Goal: Entertainment & Leisure: Consume media (video, audio)

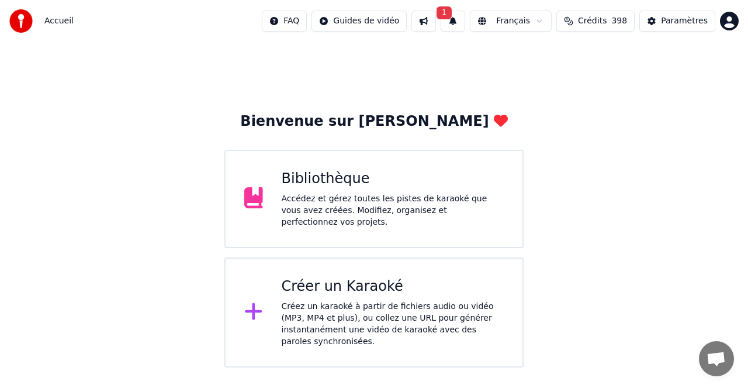
click at [357, 208] on div "Accédez et gérez toutes les pistes de karaoké que vous avez créées. Modifiez, o…" at bounding box center [393, 210] width 223 height 35
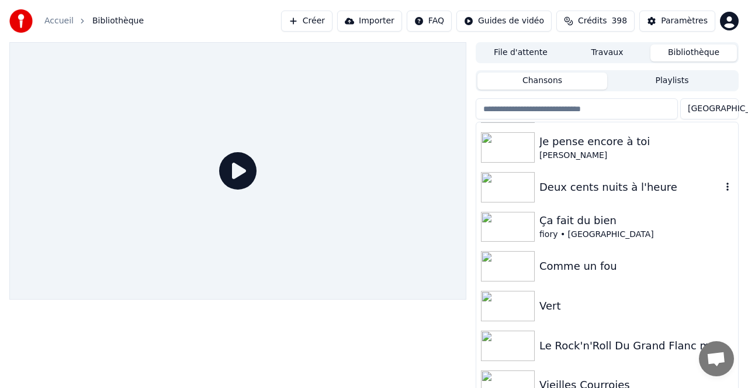
scroll to position [2429, 0]
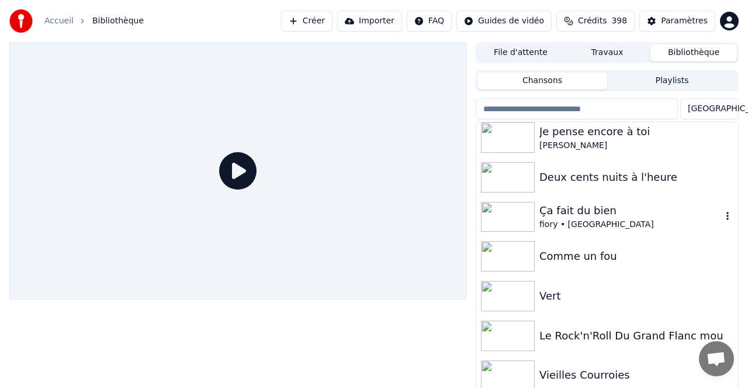
click at [515, 215] on img at bounding box center [508, 217] width 54 height 30
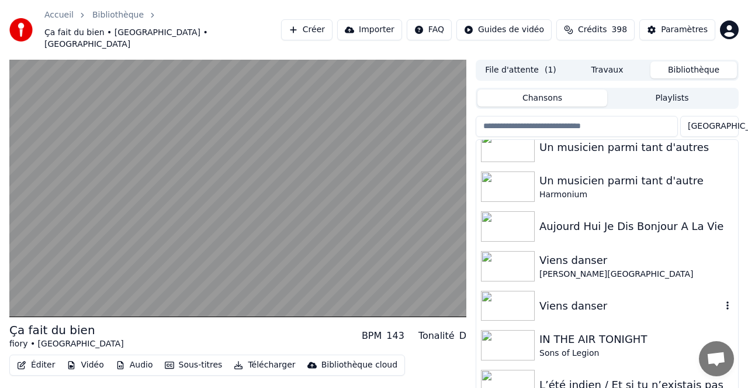
scroll to position [2915, 0]
click at [519, 291] on img at bounding box center [508, 305] width 54 height 30
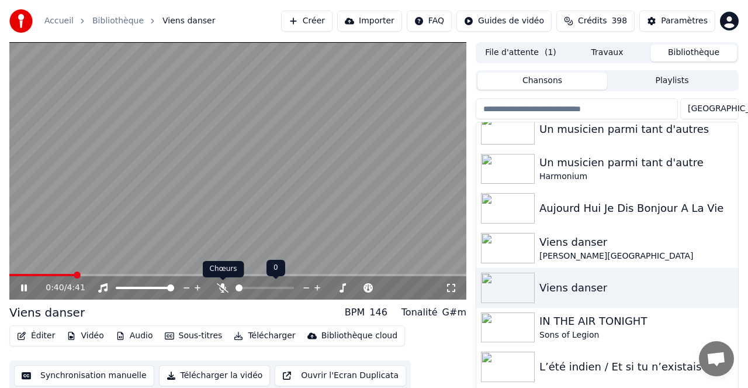
click at [220, 289] on icon at bounding box center [223, 287] width 12 height 9
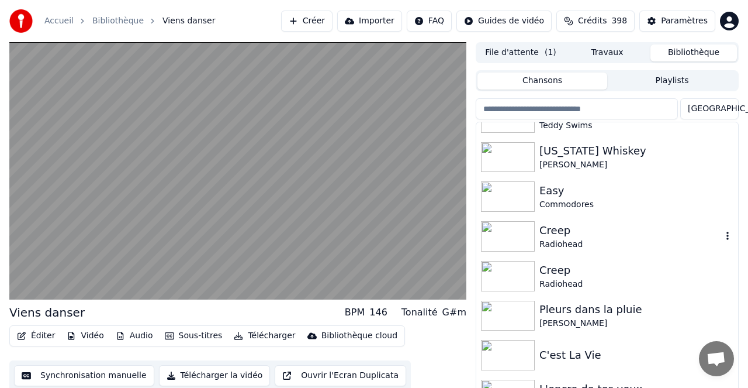
scroll to position [3524, 0]
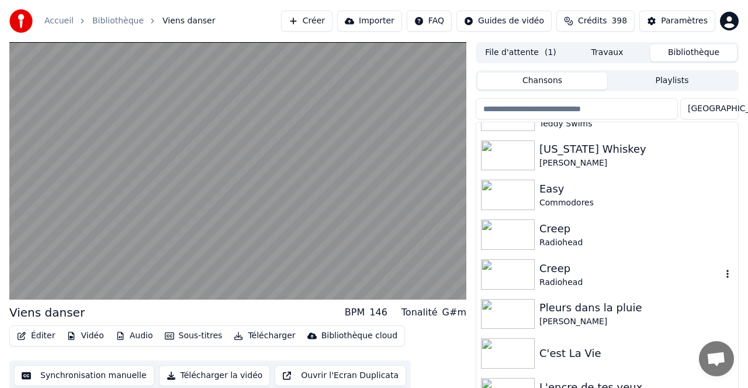
click at [558, 274] on div "Creep" at bounding box center [631, 268] width 182 height 16
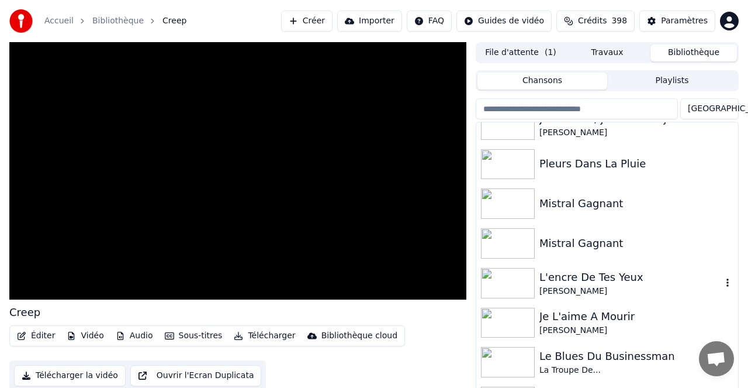
scroll to position [3917, 0]
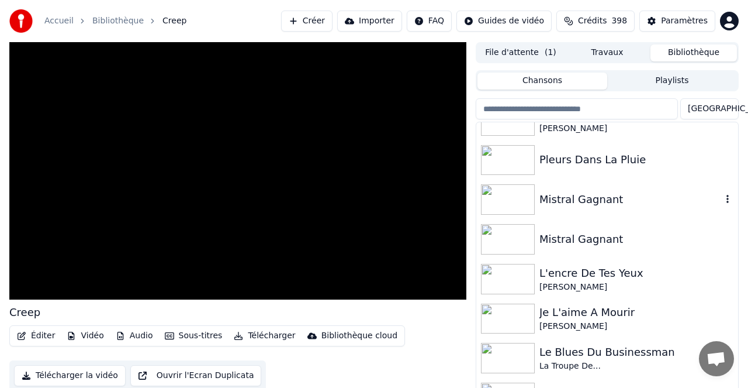
click at [573, 201] on div "Mistral Gagnant" at bounding box center [631, 199] width 182 height 16
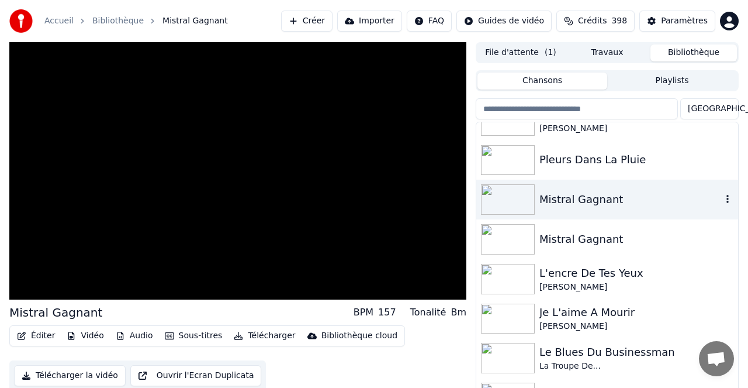
scroll to position [3910, 0]
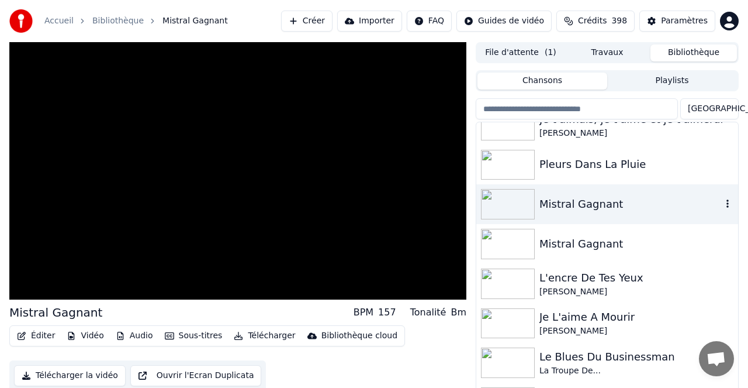
click at [573, 201] on div "Mistral Gagnant" at bounding box center [631, 204] width 182 height 16
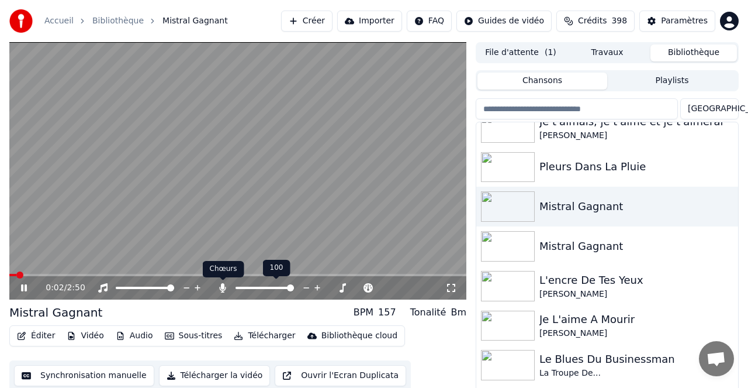
drag, startPoint x: 224, startPoint y: 286, endPoint x: 185, endPoint y: 280, distance: 39.6
click at [224, 286] on icon at bounding box center [223, 287] width 12 height 9
click at [113, 275] on span at bounding box center [237, 275] width 457 height 2
click at [221, 289] on icon at bounding box center [223, 287] width 12 height 9
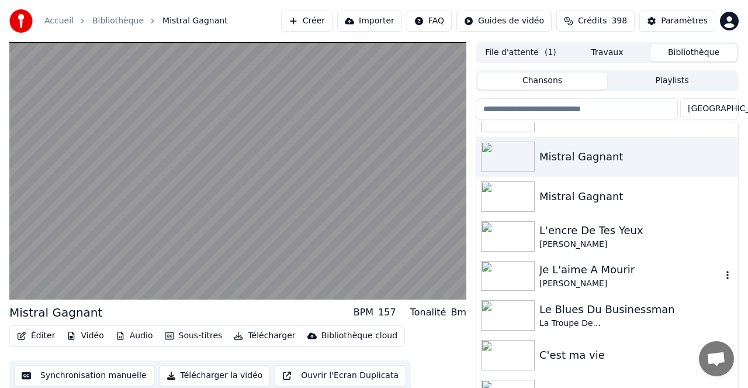
scroll to position [3962, 0]
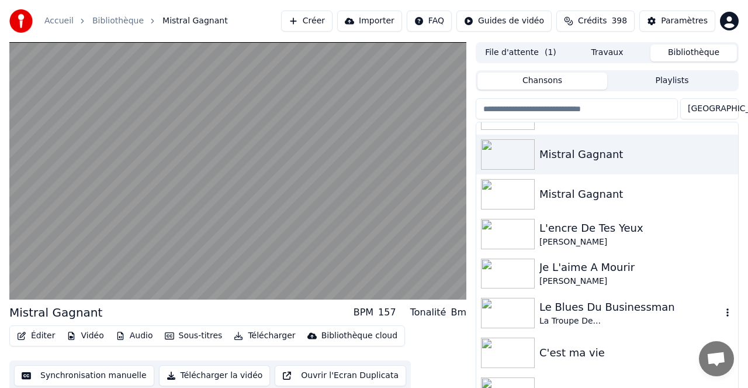
click at [574, 306] on div "Le Blues Du Businessman" at bounding box center [631, 307] width 182 height 16
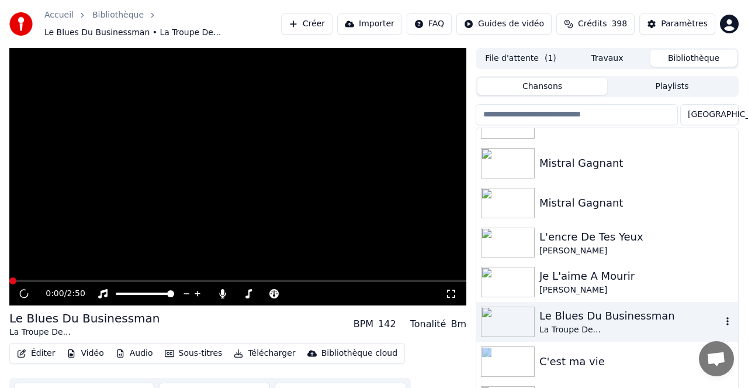
click at [574, 306] on div "Le Blues Du Businessman La Troupe De..." at bounding box center [607, 322] width 262 height 40
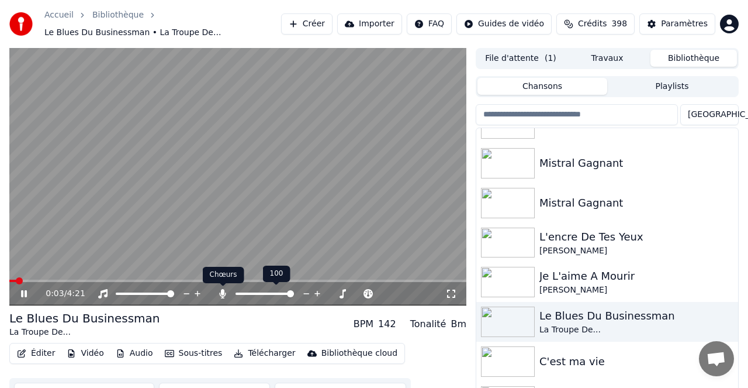
click at [222, 293] on icon at bounding box center [223, 293] width 6 height 9
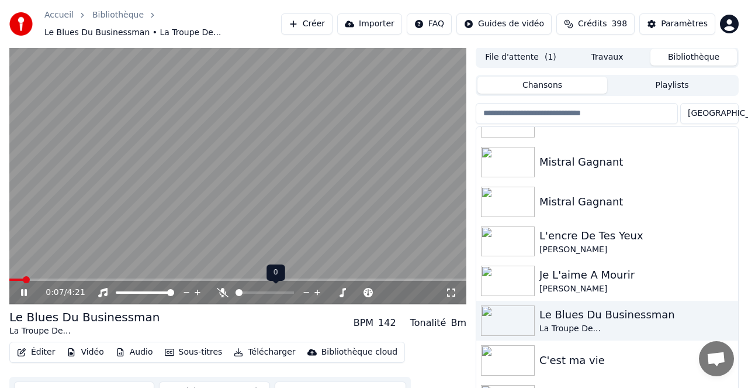
click at [222, 292] on icon at bounding box center [223, 292] width 12 height 9
click at [222, 292] on icon at bounding box center [223, 292] width 6 height 9
click at [222, 292] on icon at bounding box center [223, 292] width 12 height 9
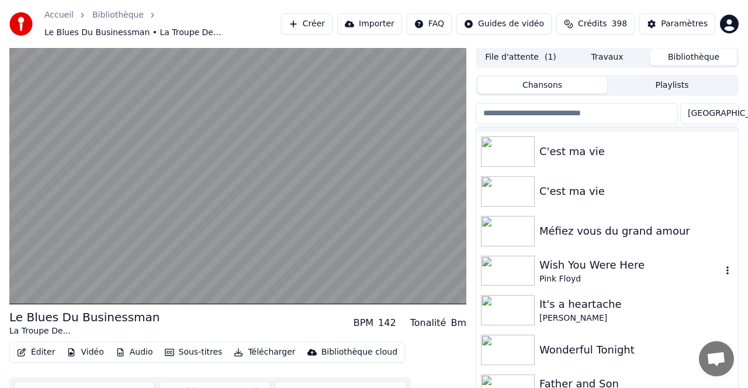
scroll to position [4171, 0]
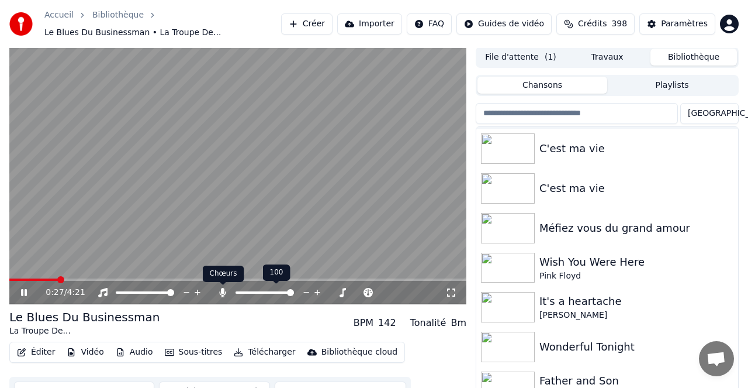
click at [225, 291] on icon at bounding box center [223, 292] width 12 height 9
click at [253, 293] on span at bounding box center [254, 292] width 7 height 7
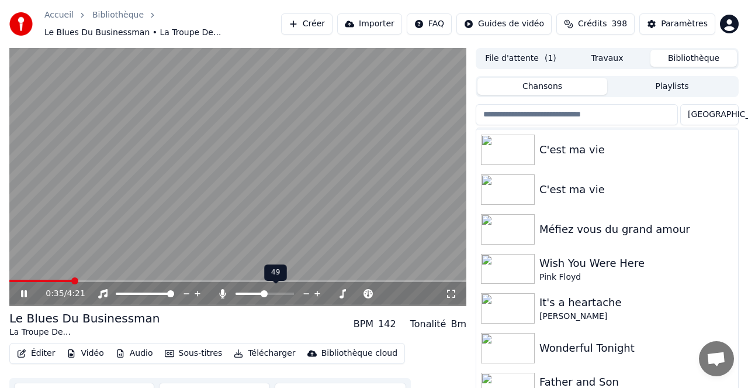
click at [264, 293] on span at bounding box center [265, 293] width 58 height 2
click at [279, 294] on span at bounding box center [265, 293] width 58 height 2
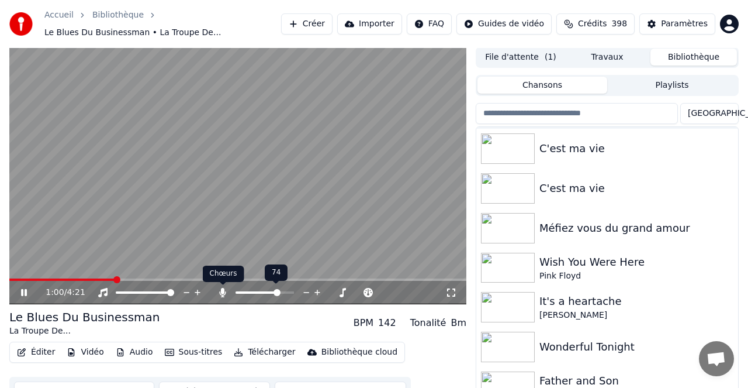
click at [220, 294] on icon at bounding box center [223, 292] width 12 height 9
click at [236, 291] on span at bounding box center [239, 292] width 7 height 7
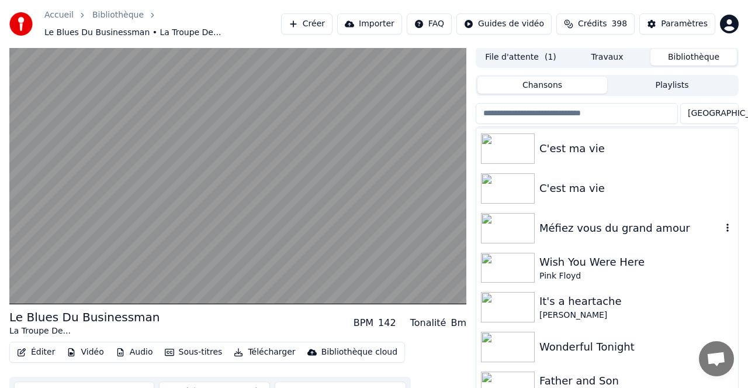
click at [572, 229] on div "Méfiez vous du grand amour" at bounding box center [631, 228] width 182 height 16
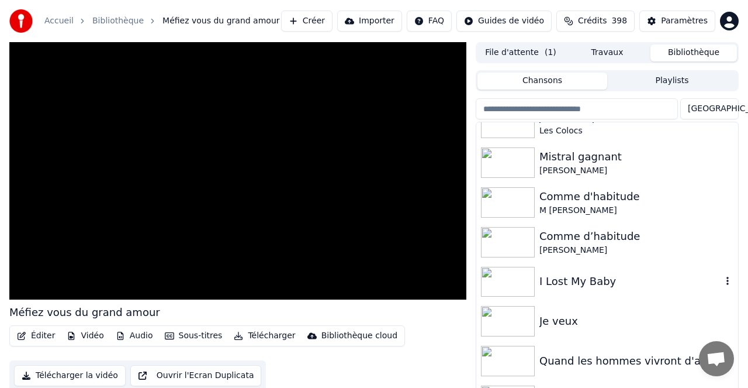
scroll to position [5545, 0]
click at [559, 318] on div "Je veux" at bounding box center [631, 320] width 182 height 16
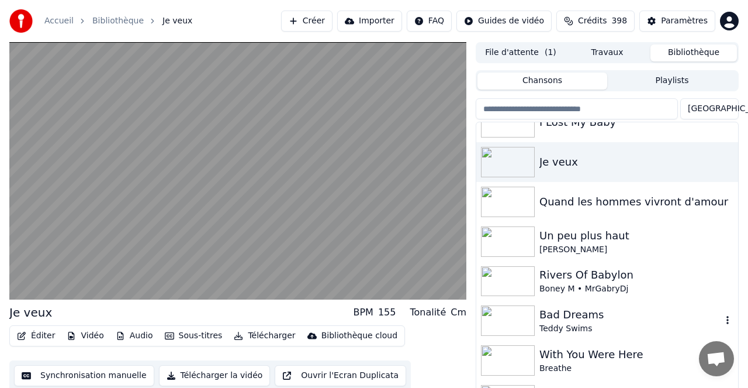
scroll to position [5704, 0]
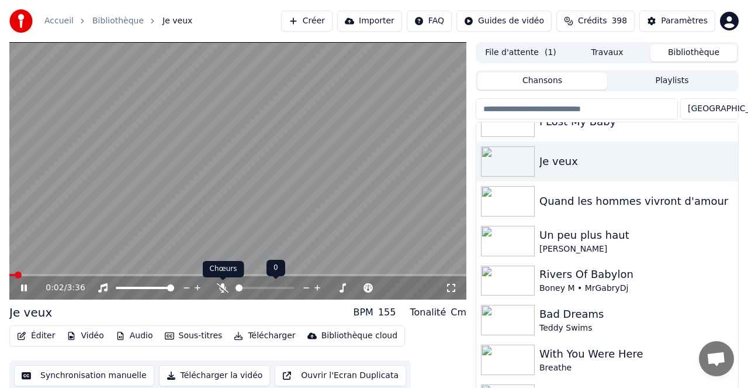
click at [226, 288] on icon at bounding box center [223, 287] width 12 height 9
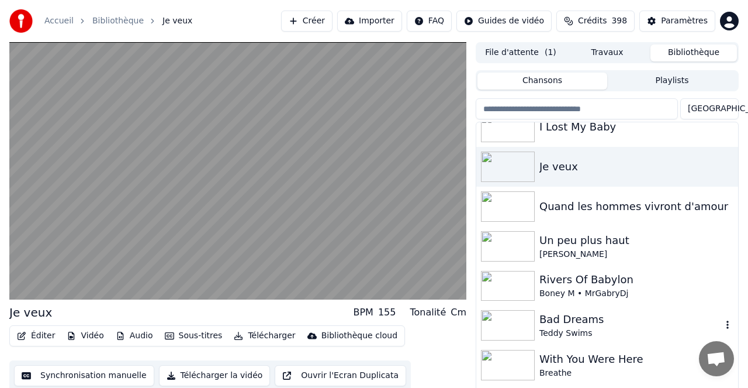
scroll to position [5697, 0]
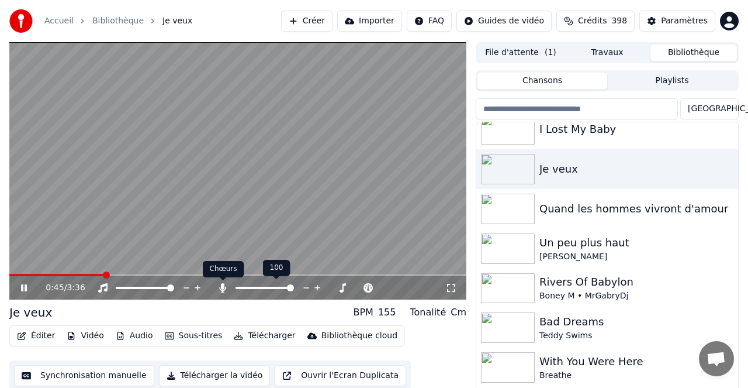
click at [221, 288] on icon at bounding box center [223, 287] width 6 height 9
click at [224, 288] on icon at bounding box center [223, 287] width 12 height 9
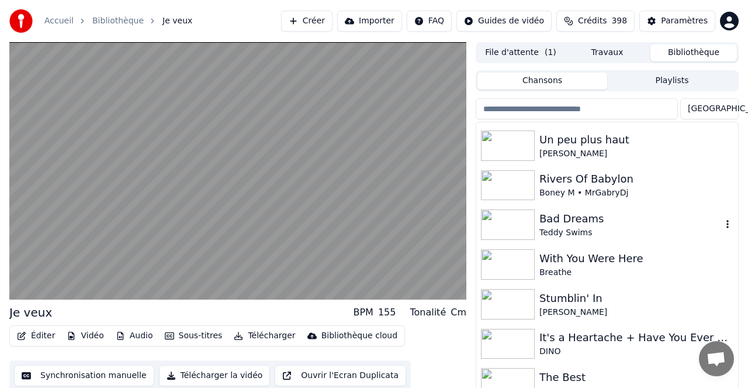
scroll to position [5814, 0]
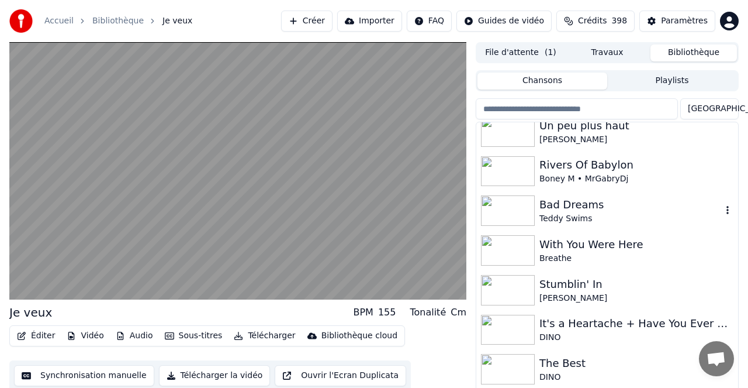
click at [562, 198] on div "Bad Dreams" at bounding box center [631, 204] width 182 height 16
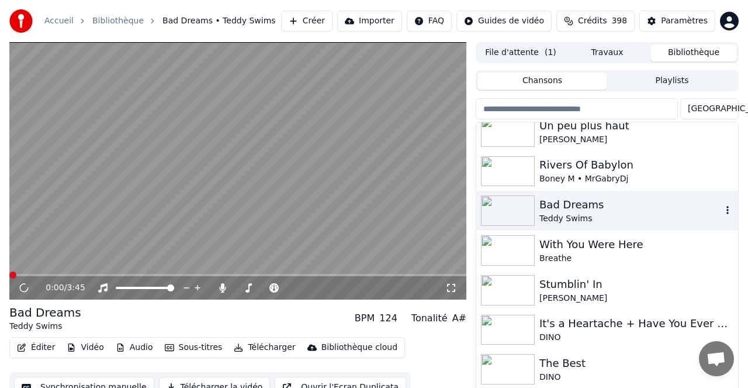
click at [561, 198] on div "Bad Dreams" at bounding box center [631, 204] width 182 height 16
click at [220, 287] on icon at bounding box center [223, 287] width 12 height 9
click at [222, 287] on icon at bounding box center [223, 287] width 12 height 9
click at [22, 287] on icon at bounding box center [23, 288] width 7 height 8
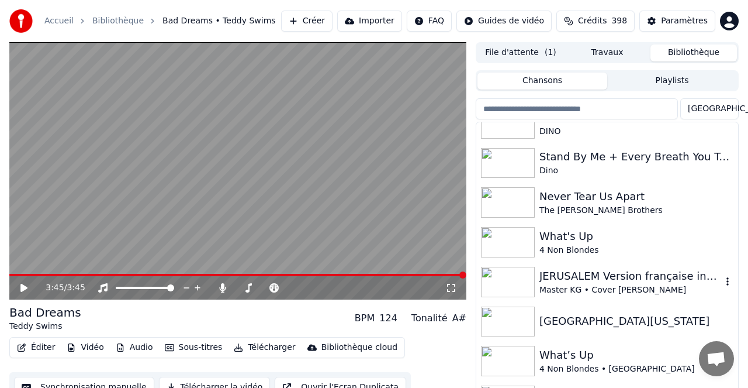
scroll to position [6061, 0]
click at [572, 155] on div "Stand By Me + Every Breath You Take" at bounding box center [631, 156] width 182 height 16
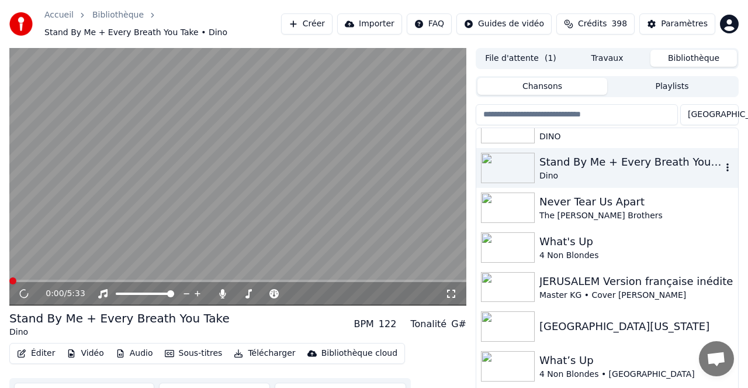
click at [572, 155] on div "Stand By Me + Every Breath You Take" at bounding box center [631, 162] width 182 height 16
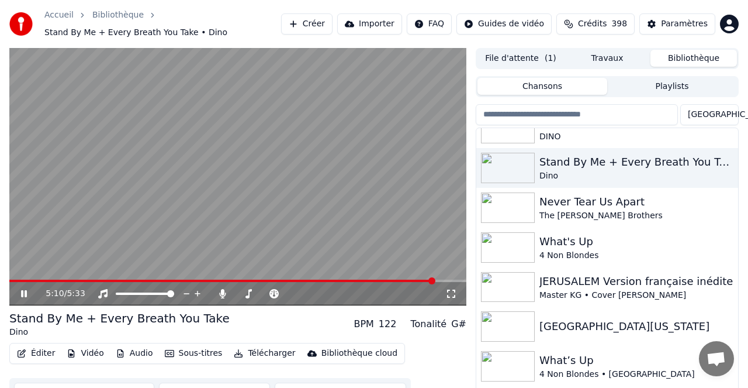
click at [25, 292] on icon at bounding box center [24, 293] width 6 height 7
click at [559, 323] on div "[GEOGRAPHIC_DATA][US_STATE]" at bounding box center [631, 326] width 182 height 16
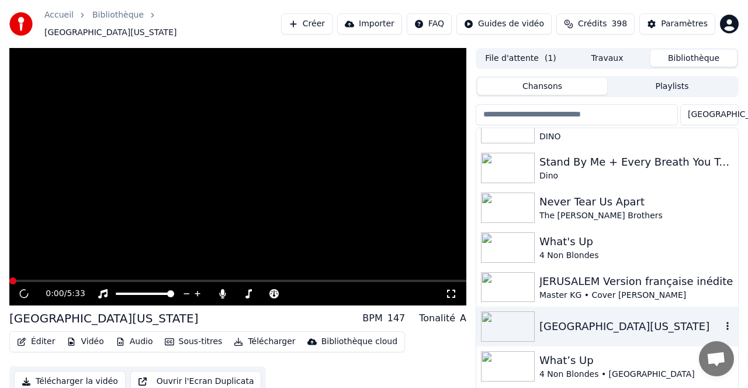
click at [559, 323] on div "[GEOGRAPHIC_DATA][US_STATE]" at bounding box center [631, 326] width 182 height 16
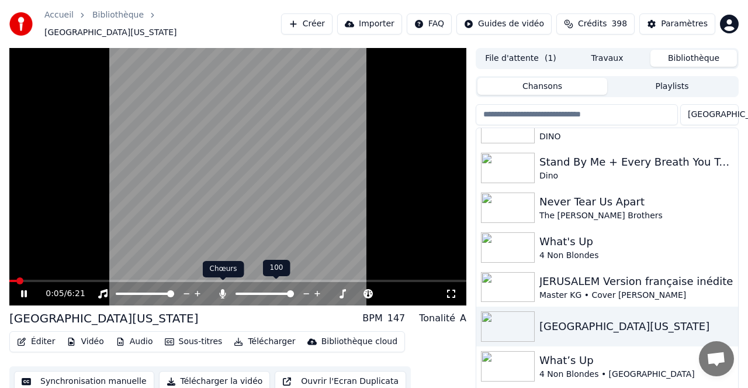
click at [223, 289] on icon at bounding box center [223, 293] width 6 height 9
click at [114, 282] on div "0:06 / 6:21" at bounding box center [237, 293] width 457 height 23
click at [47, 279] on span at bounding box center [237, 280] width 457 height 2
click at [222, 289] on icon at bounding box center [223, 293] width 12 height 9
click at [85, 282] on div "0:40 / 6:21" at bounding box center [237, 293] width 457 height 23
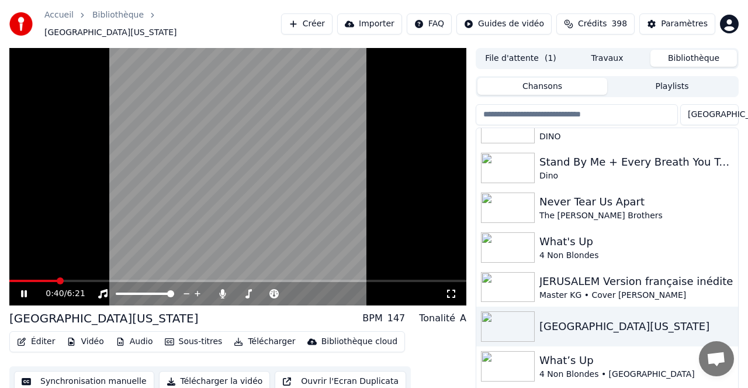
scroll to position [1, 0]
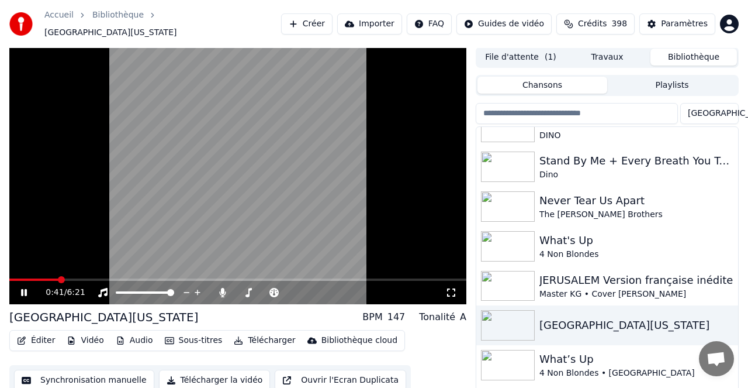
click at [105, 281] on div "0:41 / 6:21" at bounding box center [237, 292] width 457 height 23
click at [126, 278] on span at bounding box center [237, 279] width 457 height 2
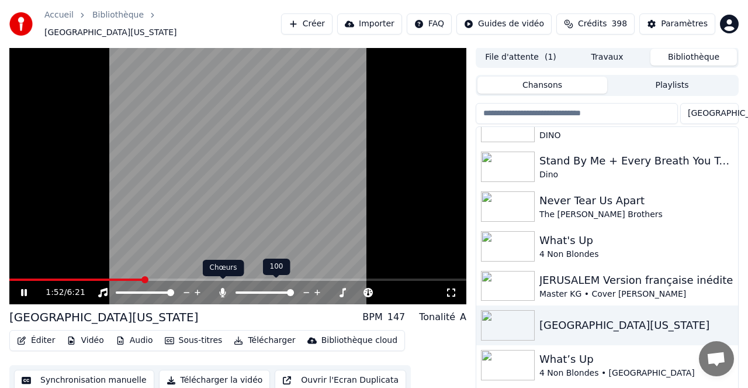
click at [227, 288] on icon at bounding box center [223, 292] width 12 height 9
click at [564, 354] on div "What’s Up" at bounding box center [631, 359] width 182 height 16
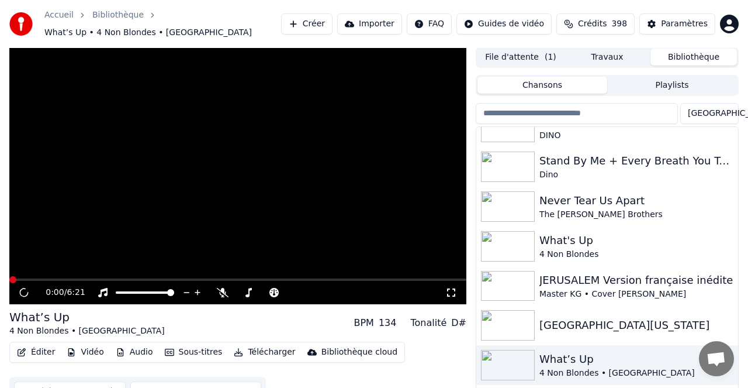
scroll to position [7, 0]
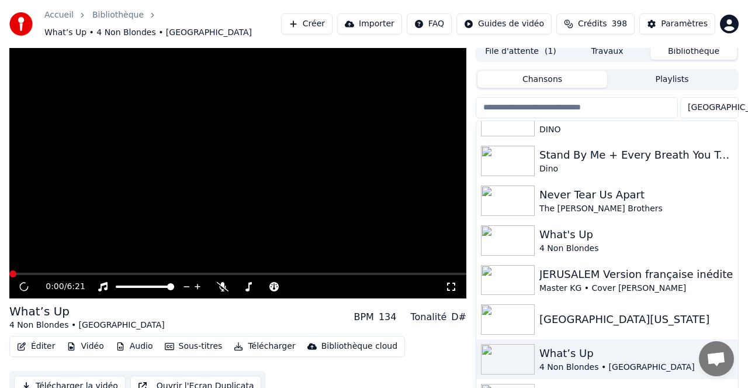
click at [564, 354] on div "What’s Up" at bounding box center [631, 353] width 182 height 16
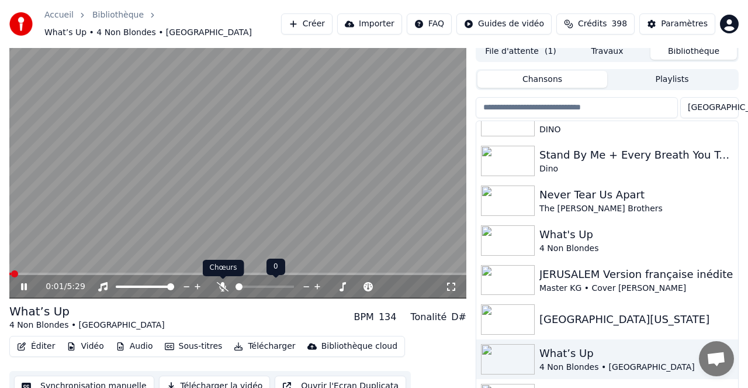
click at [220, 288] on icon at bounding box center [223, 286] width 12 height 9
click at [71, 272] on span at bounding box center [237, 273] width 457 height 2
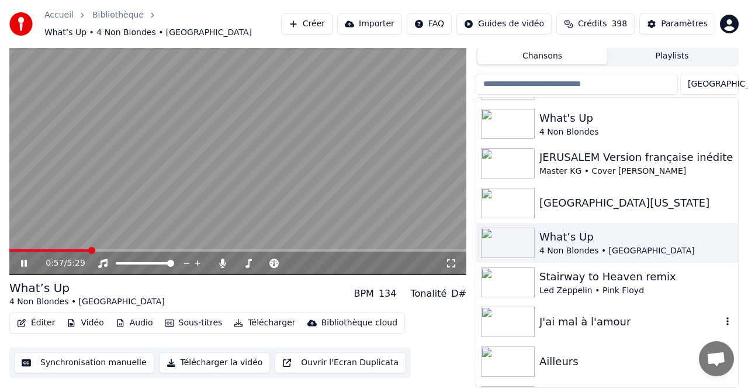
scroll to position [6157, 0]
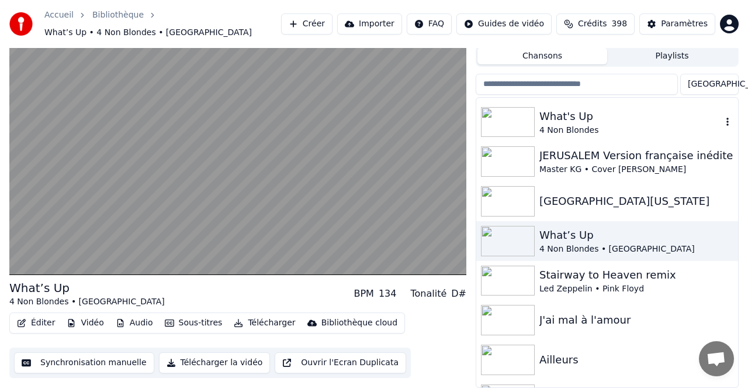
click at [561, 119] on div "What's Up" at bounding box center [631, 116] width 182 height 16
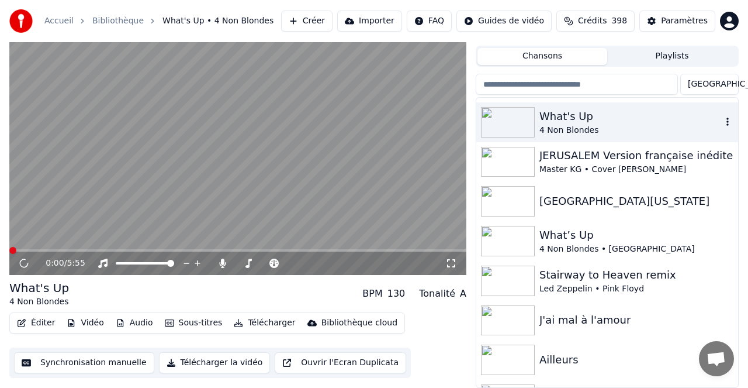
scroll to position [25, 0]
click at [68, 247] on video at bounding box center [237, 146] width 457 height 257
click at [64, 250] on span at bounding box center [237, 250] width 457 height 2
click at [91, 250] on span at bounding box center [237, 250] width 457 height 2
click at [23, 261] on icon at bounding box center [23, 263] width 7 height 8
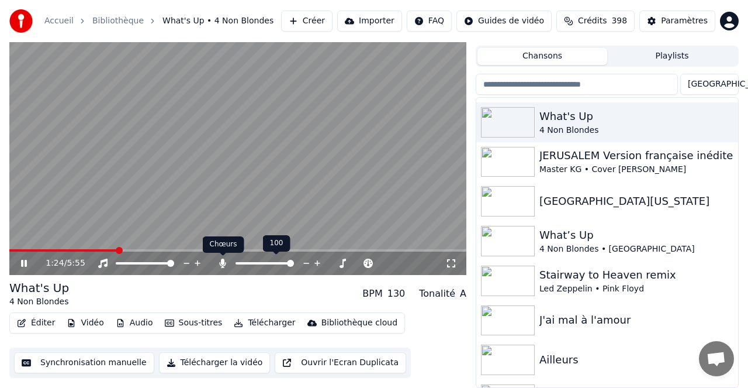
click at [224, 264] on icon at bounding box center [223, 262] width 12 height 9
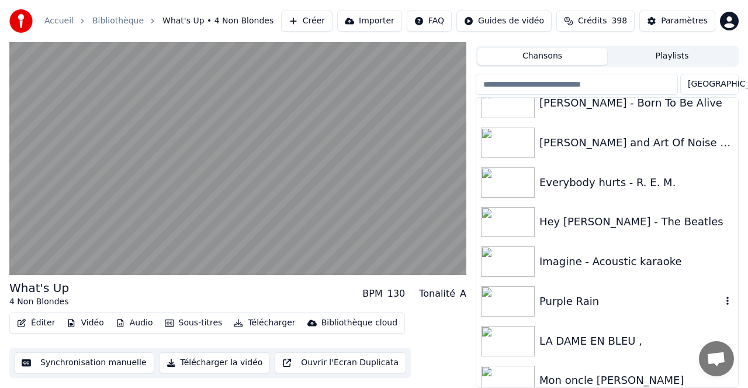
scroll to position [6531, 0]
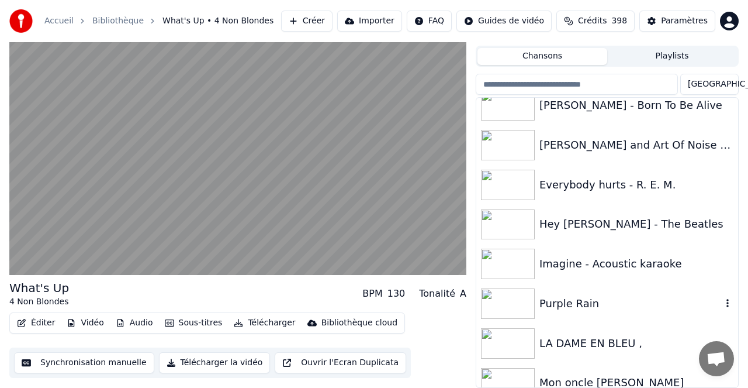
click at [574, 304] on div "Purple Rain" at bounding box center [631, 303] width 182 height 16
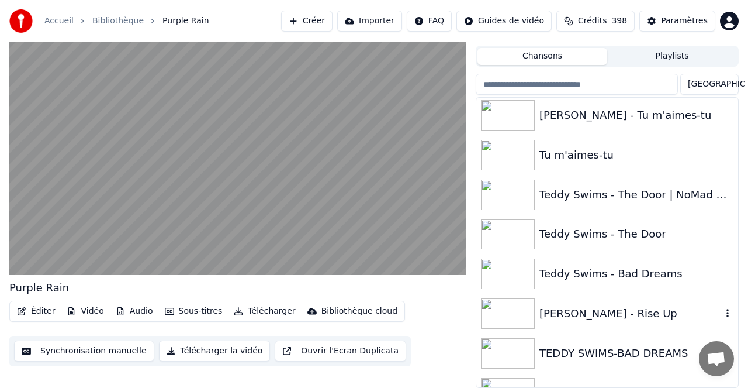
scroll to position [6920, 0]
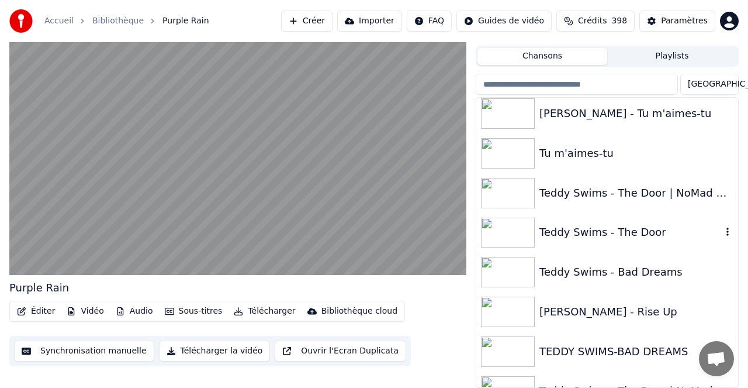
click at [580, 231] on div "Teddy Swims - The Door" at bounding box center [631, 232] width 182 height 16
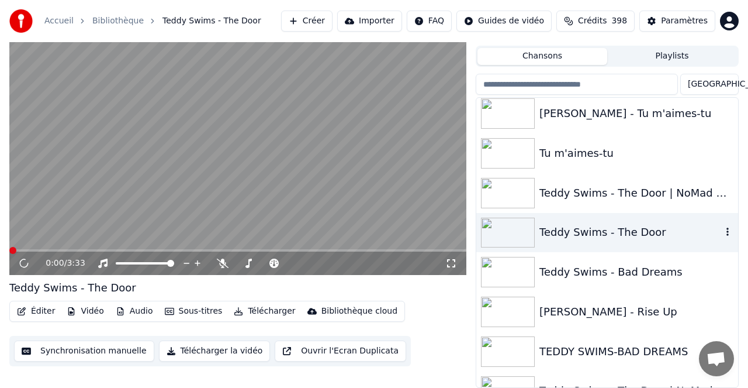
click at [580, 231] on div "Teddy Swims - The Door" at bounding box center [631, 232] width 182 height 16
click at [64, 250] on span at bounding box center [237, 250] width 457 height 2
click at [225, 268] on div "0:27 / 3:33" at bounding box center [246, 263] width 400 height 12
click at [223, 265] on icon at bounding box center [223, 262] width 12 height 9
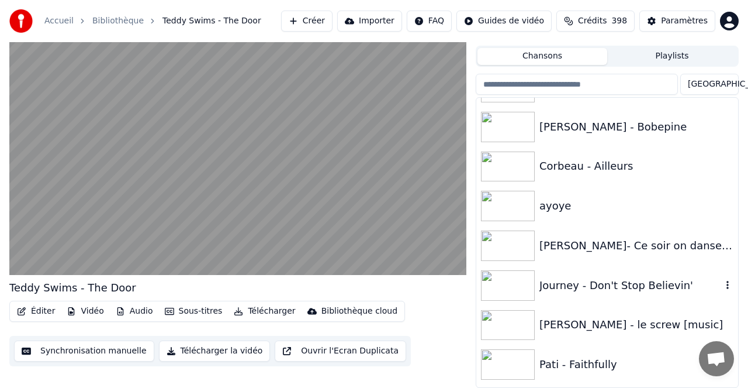
scroll to position [7587, 0]
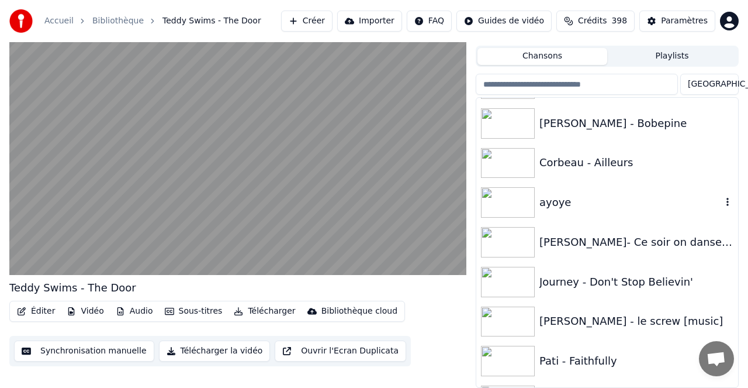
click at [547, 206] on div "ayoye" at bounding box center [631, 202] width 182 height 16
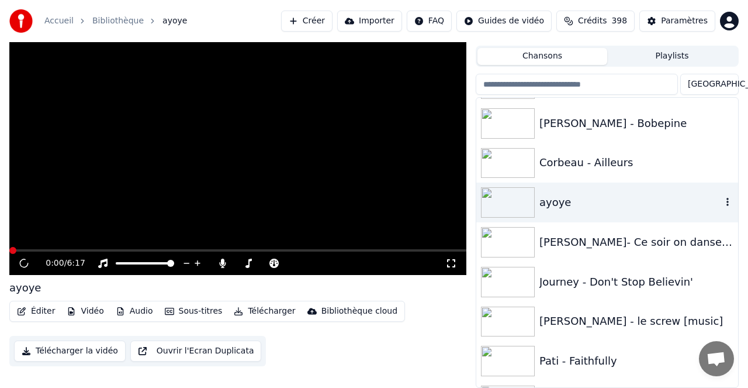
click at [547, 206] on div "ayoye" at bounding box center [631, 202] width 182 height 16
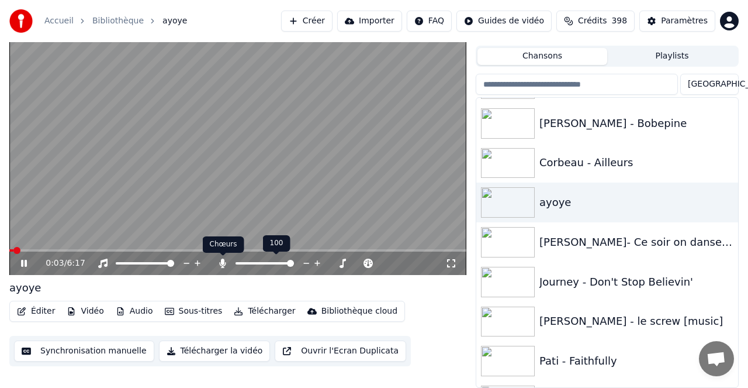
click at [224, 264] on icon at bounding box center [223, 262] width 12 height 9
click at [224, 265] on icon at bounding box center [223, 262] width 6 height 9
click at [77, 253] on div "0:09 / 6:17" at bounding box center [237, 262] width 457 height 23
click at [87, 250] on span at bounding box center [237, 250] width 457 height 2
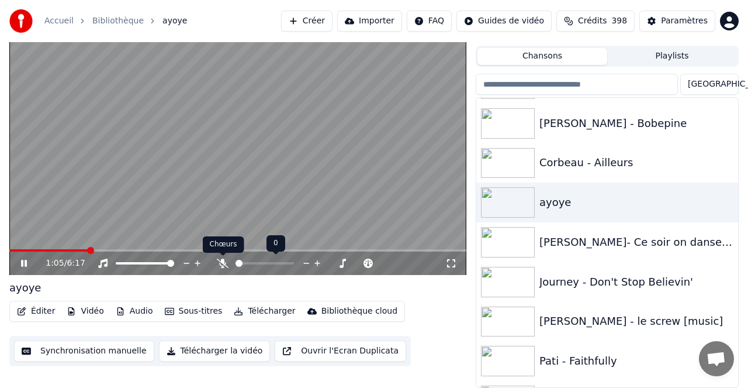
click at [222, 265] on icon at bounding box center [223, 262] width 12 height 9
click at [223, 262] on icon at bounding box center [223, 262] width 6 height 9
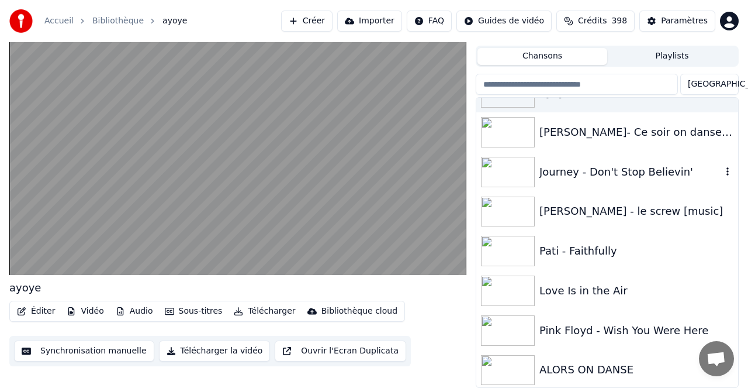
scroll to position [7699, 0]
